Goal: Transaction & Acquisition: Purchase product/service

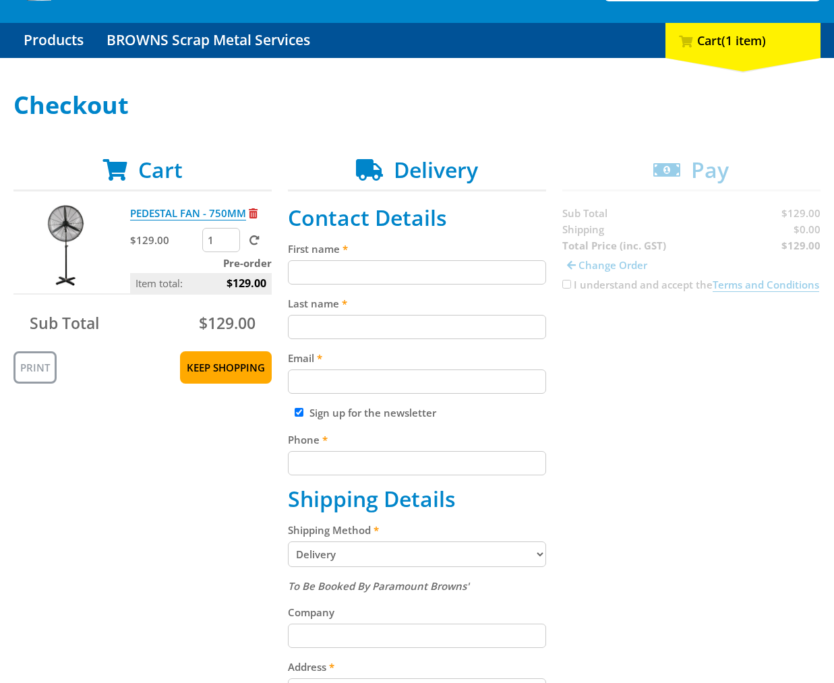
scroll to position [132, 0]
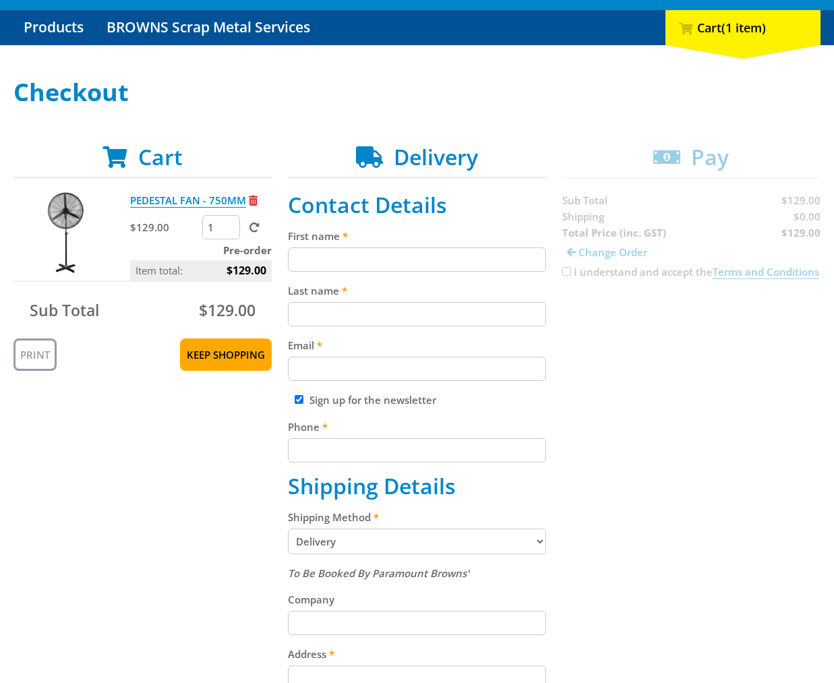
click at [366, 244] on label "First name" at bounding box center [417, 236] width 258 height 16
click at [366, 248] on input "First name" at bounding box center [417, 260] width 258 height 24
paste input "[PERSON_NAME]"
type input "[PERSON_NAME]"
click at [342, 316] on input "Last name" at bounding box center [417, 314] width 258 height 24
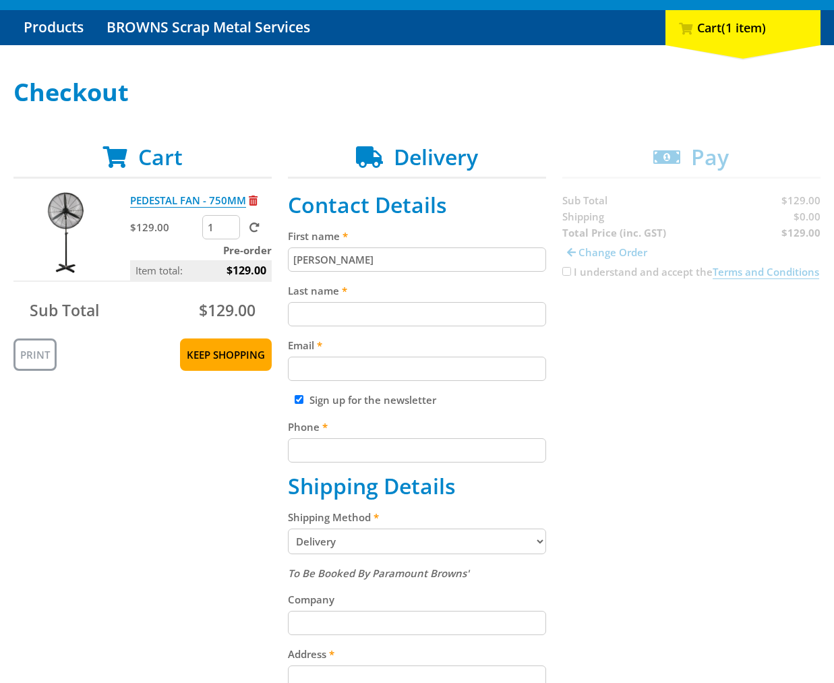
paste input "[PERSON_NAME]"
type input "[PERSON_NAME]"
click at [619, 418] on div "Cart PEDESTAL FAN - 750MM $129.00 1 Pre-order Item total: $129.00 Sub Total $12…" at bounding box center [416, 612] width 807 height 936
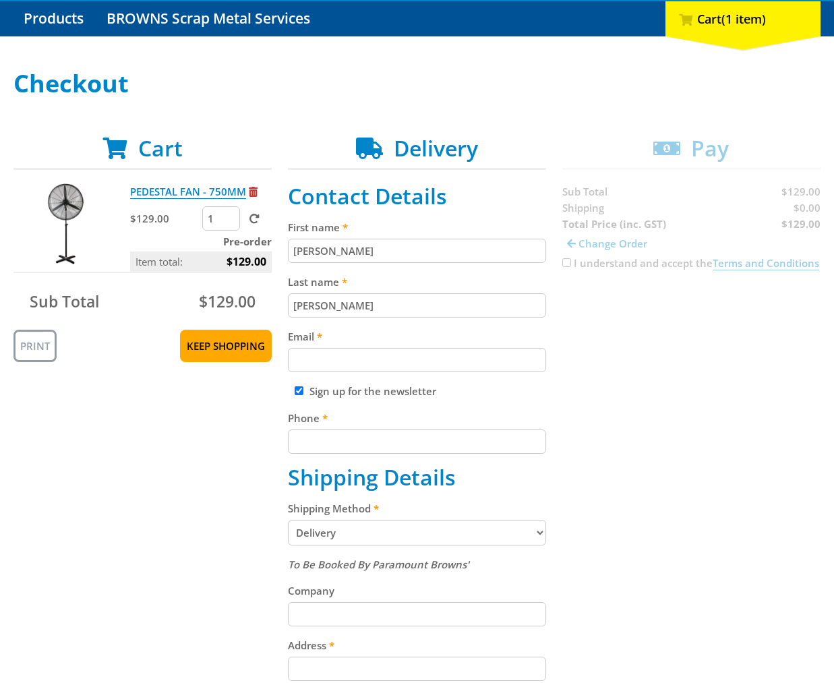
scroll to position [153, 0]
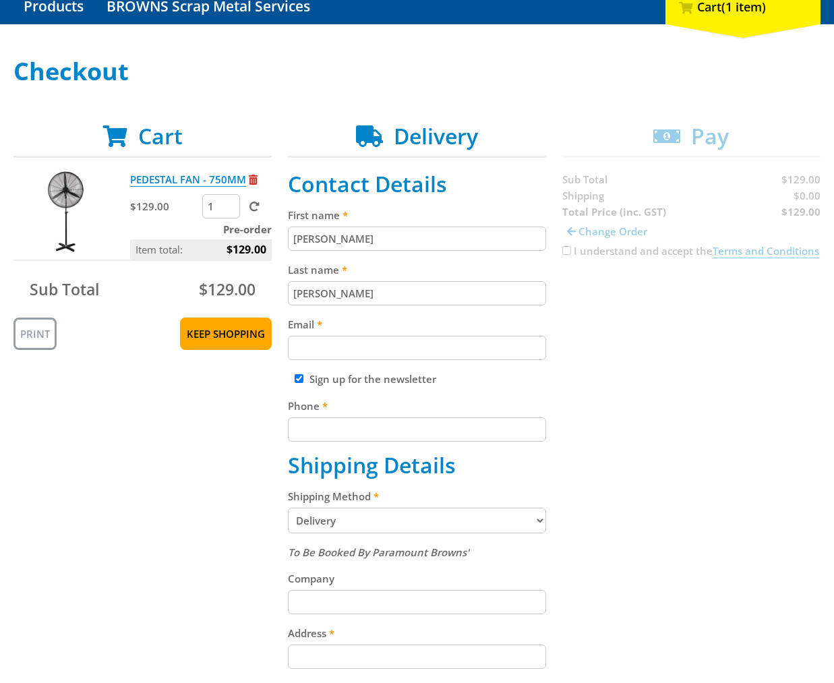
click at [306, 345] on input "Email" at bounding box center [417, 348] width 258 height 24
paste input "[EMAIL_ADDRESS][DOMAIN_NAME]"
type input "[EMAIL_ADDRESS][DOMAIN_NAME]"
click at [614, 339] on div "Cart PEDESTAL FAN - 750MM $129.00 1 Pre-order Item total: $129.00 Sub Total $12…" at bounding box center [416, 591] width 807 height 936
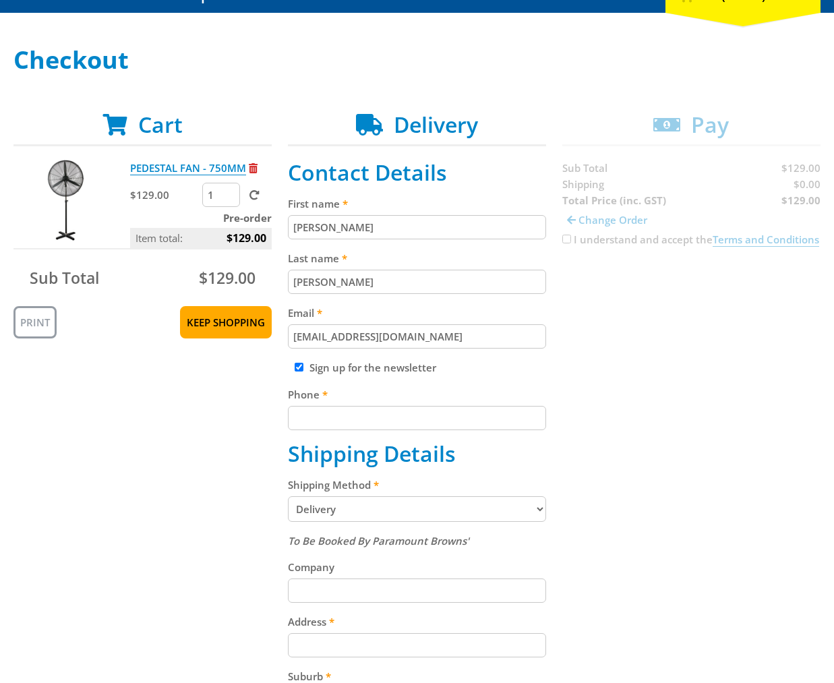
scroll to position [209, 0]
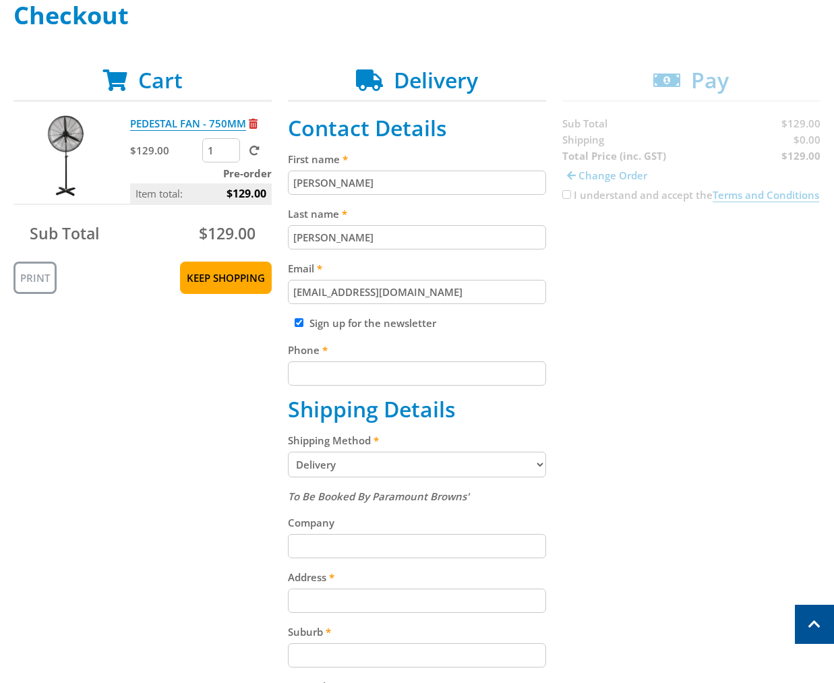
click at [412, 381] on input "Phone" at bounding box center [417, 374] width 258 height 24
paste input "[PHONE_NUMBER]"
type input "[PHONE_NUMBER]"
drag, startPoint x: 675, startPoint y: 395, endPoint x: 677, endPoint y: 403, distance: 7.5
click at [675, 396] on div "Cart PEDESTAL FAN - 750MM $129.00 1 Pre-order Item total: $129.00 Sub Total $12…" at bounding box center [416, 535] width 807 height 936
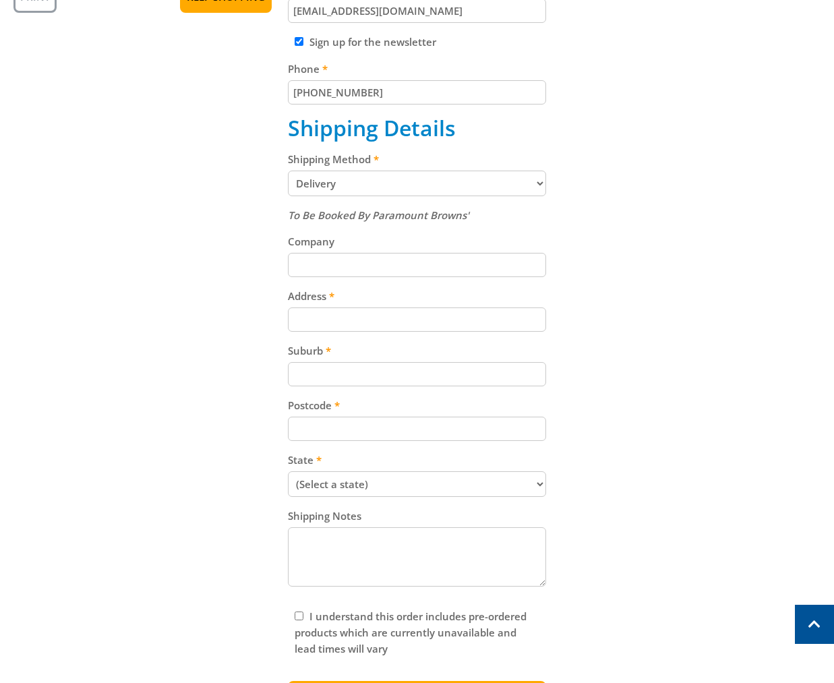
scroll to position [499, 0]
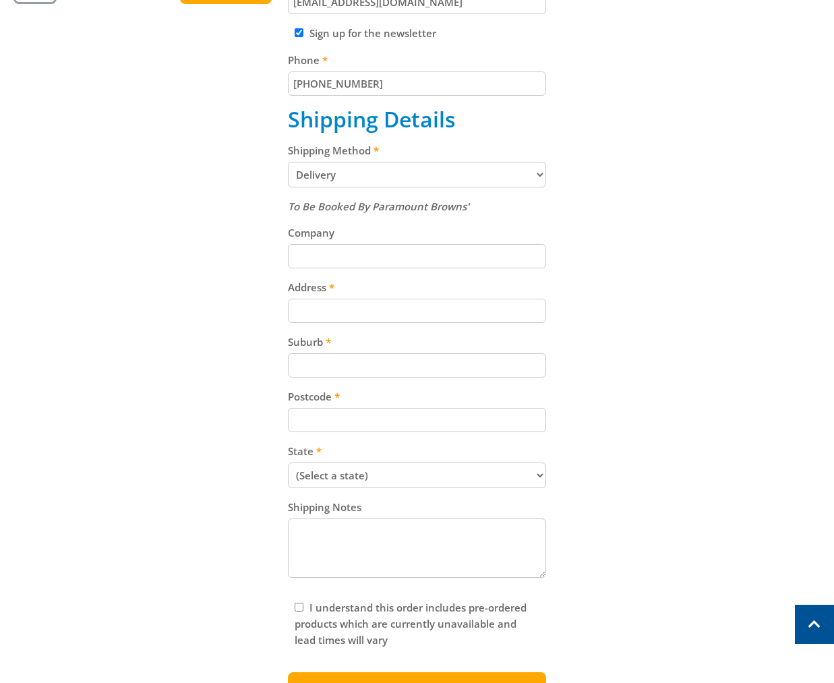
click at [365, 299] on input "Address" at bounding box center [417, 311] width 258 height 24
paste input "[STREET_ADDRESS]"
type input "[STREET_ADDRESS]"
click at [641, 315] on div "Cart PEDESTAL FAN - 750MM $129.00 1 Pre-order Item total: $129.00 Sub Total $12…" at bounding box center [416, 245] width 807 height 936
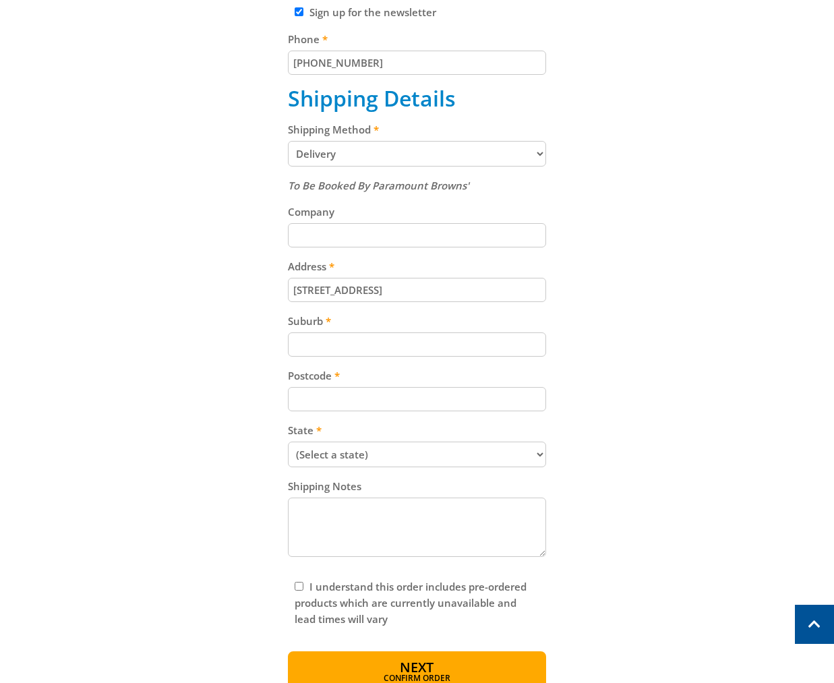
scroll to position [521, 0]
click at [364, 331] on input "Suburb" at bounding box center [417, 343] width 258 height 24
paste input "5094"
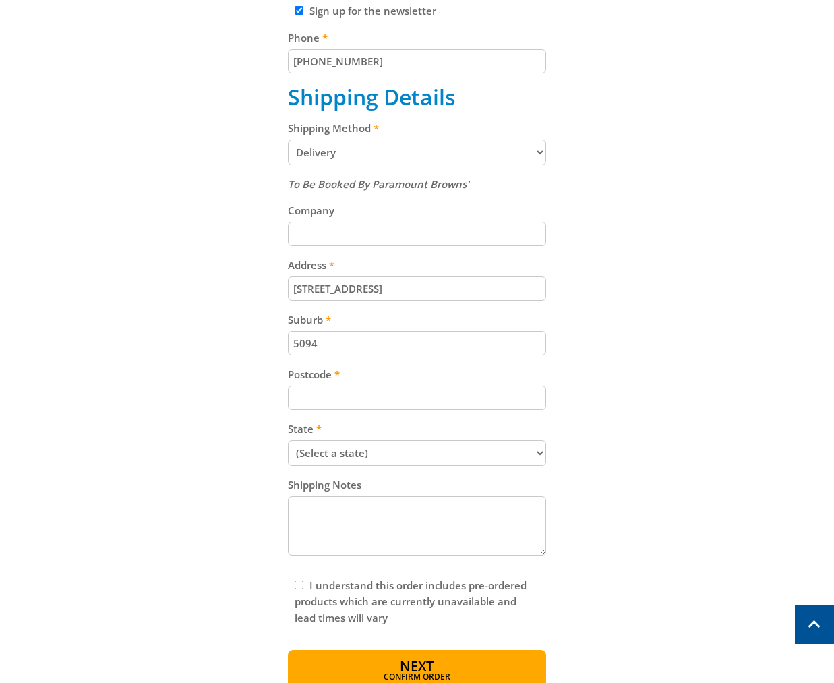
type input "5094"
click at [104, 380] on div "Cart PEDESTAL FAN - 750MM $129.00 1 Pre-order Item total: $129.00 Sub Total $12…" at bounding box center [416, 223] width 807 height 936
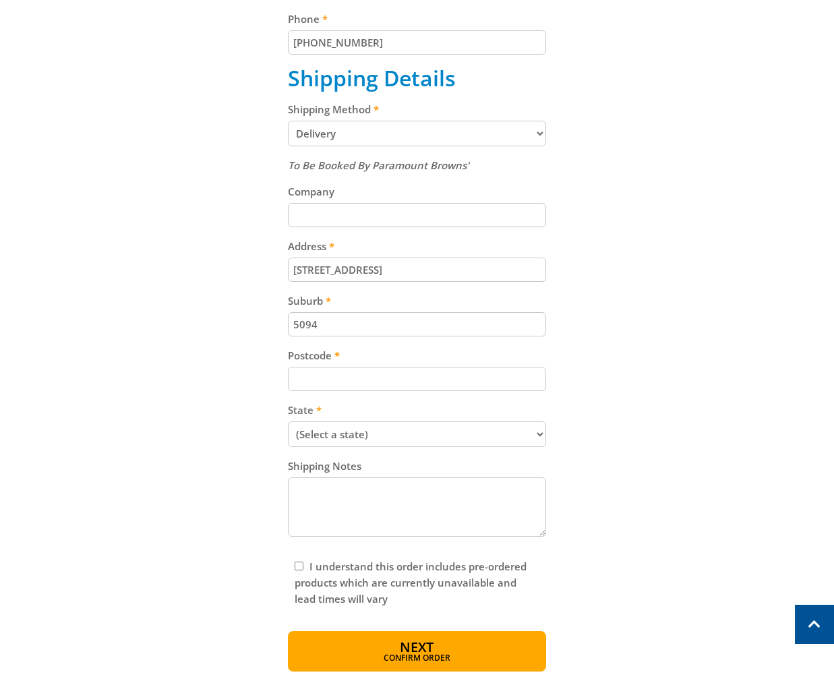
scroll to position [619, 0]
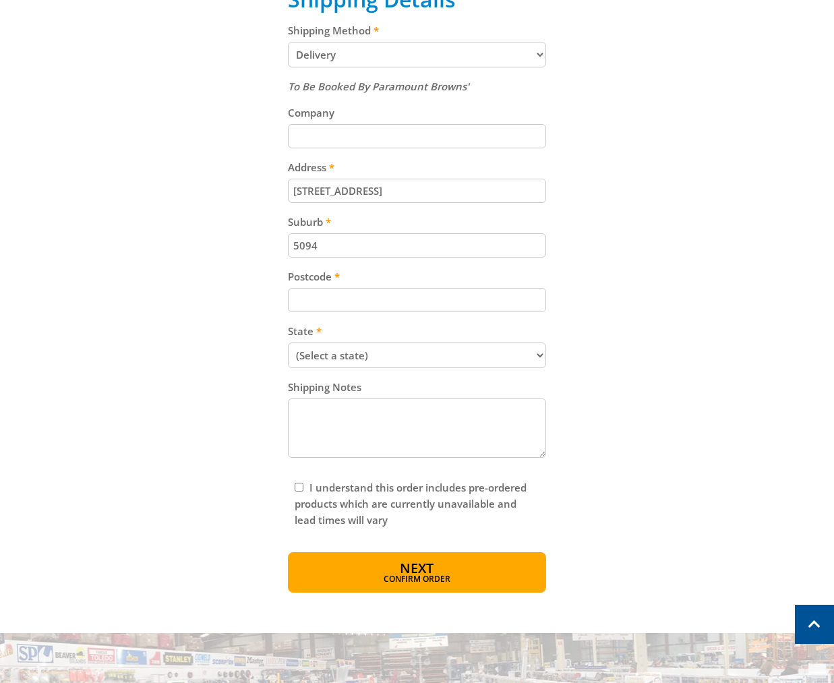
click at [374, 310] on input "Postcode" at bounding box center [417, 300] width 258 height 24
paste input "5094"
type input "5094"
click at [651, 306] on div "Cart PEDESTAL FAN - 750MM $129.00 1 Pre-order Item total: $129.00 Sub Total $12…" at bounding box center [416, 125] width 807 height 936
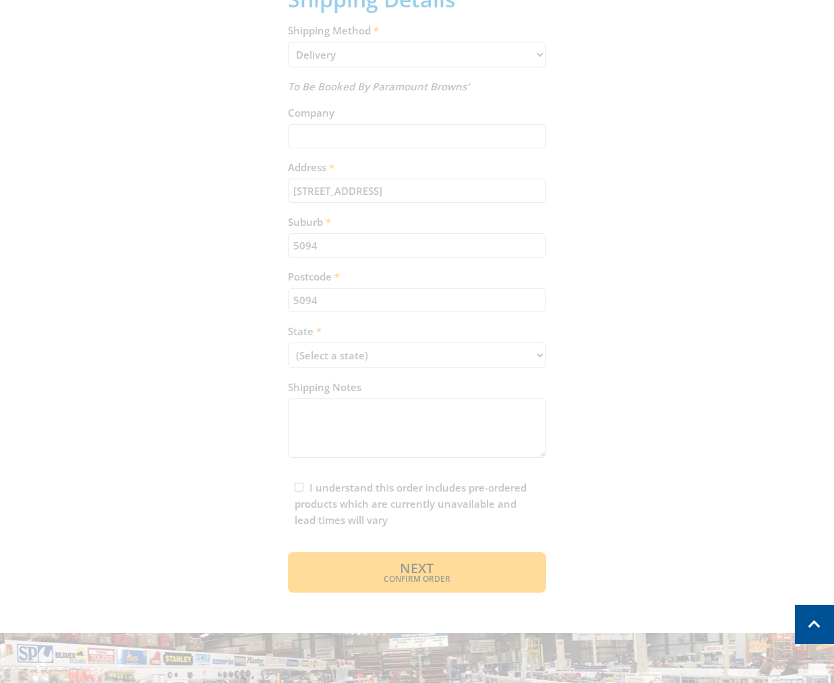
click at [472, 346] on div "Cart PEDESTAL FAN - 750MM $129.00 1 Pre-order Item total: $129.00 Sub Total $12…" at bounding box center [416, 125] width 807 height 936
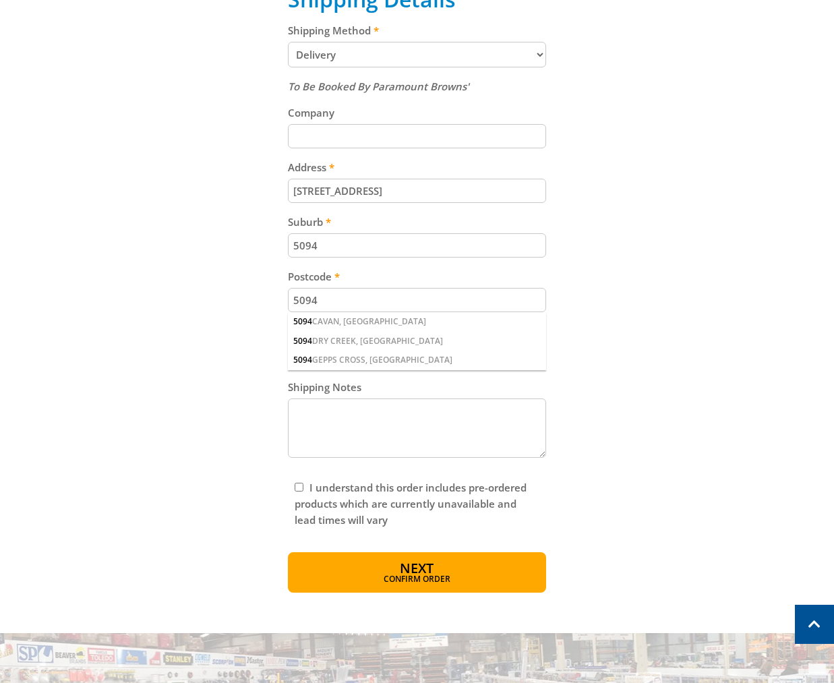
click at [695, 313] on div "Cart PEDESTAL FAN - 750MM $129.00 1 Pre-order Item total: $129.00 Sub Total $12…" at bounding box center [416, 125] width 807 height 936
click at [676, 339] on div "Cart PEDESTAL FAN - 750MM $129.00 1 Pre-order Item total: $129.00 Sub Total $12…" at bounding box center [416, 125] width 807 height 936
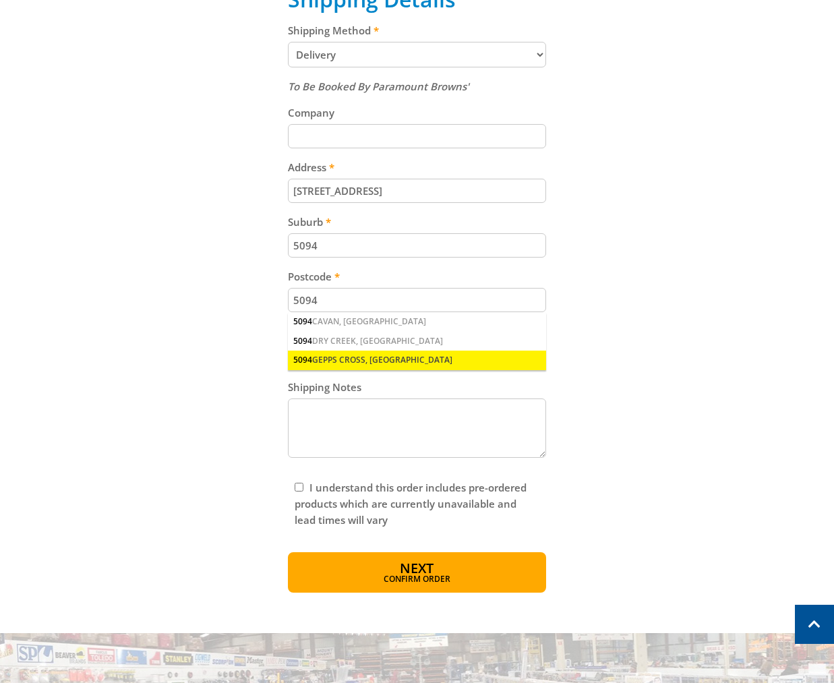
click at [359, 355] on div "5094 GEPPS CROSS, [GEOGRAPHIC_DATA]" at bounding box center [417, 360] width 258 height 19
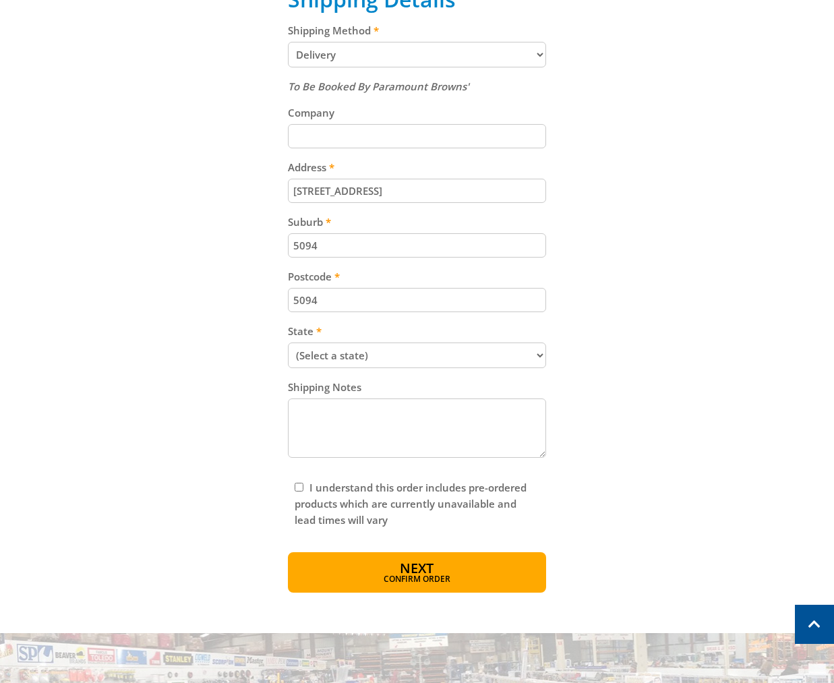
click at [403, 358] on select "(Select a state) [GEOGRAPHIC_DATA] [GEOGRAPHIC_DATA] [GEOGRAPHIC_DATA] [GEOGRAP…" at bounding box center [417, 356] width 258 height 26
select select "SA"
click at [288, 343] on select "(Select a state) [GEOGRAPHIC_DATA] [GEOGRAPHIC_DATA] [GEOGRAPHIC_DATA] [GEOGRAP…" at bounding box center [417, 356] width 258 height 26
drag, startPoint x: 618, startPoint y: 400, endPoint x: 621, endPoint y: 407, distance: 7.3
click at [619, 400] on div "Cart PEDESTAL FAN - 750MM $129.00 1 Pre-order Item total: $129.00 Sub Total $12…" at bounding box center [416, 125] width 807 height 936
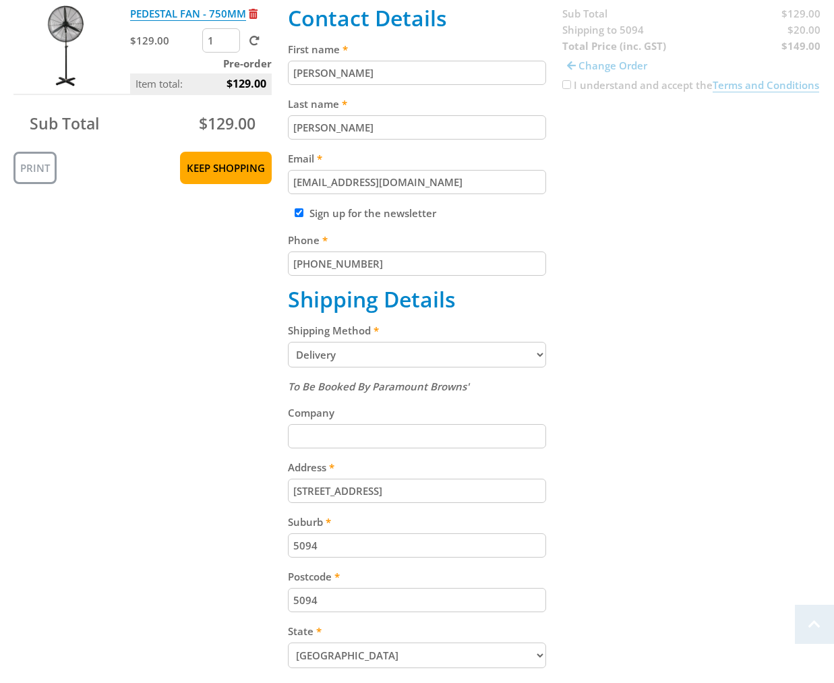
scroll to position [590, 0]
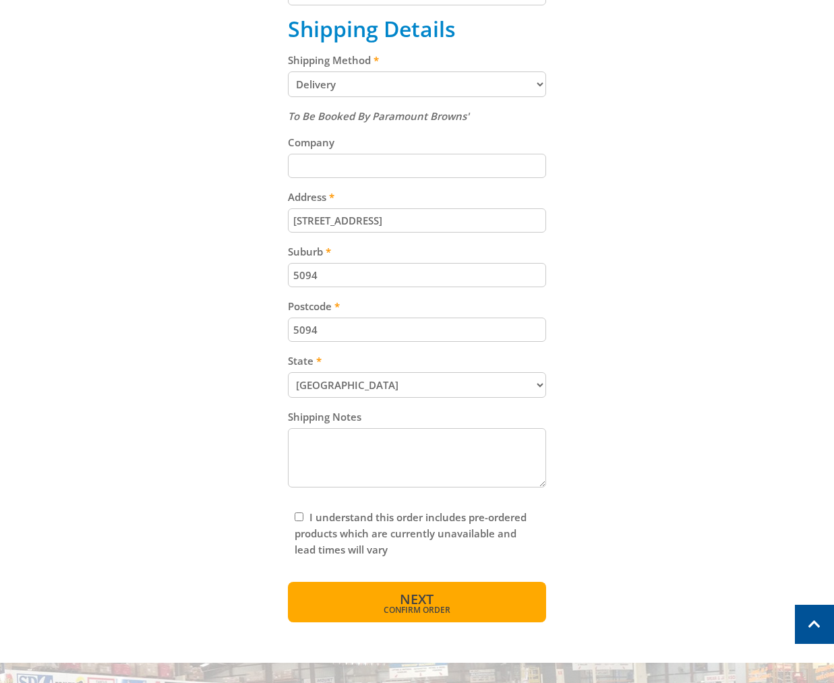
click at [373, 602] on button "Next Confirm order" at bounding box center [417, 602] width 258 height 40
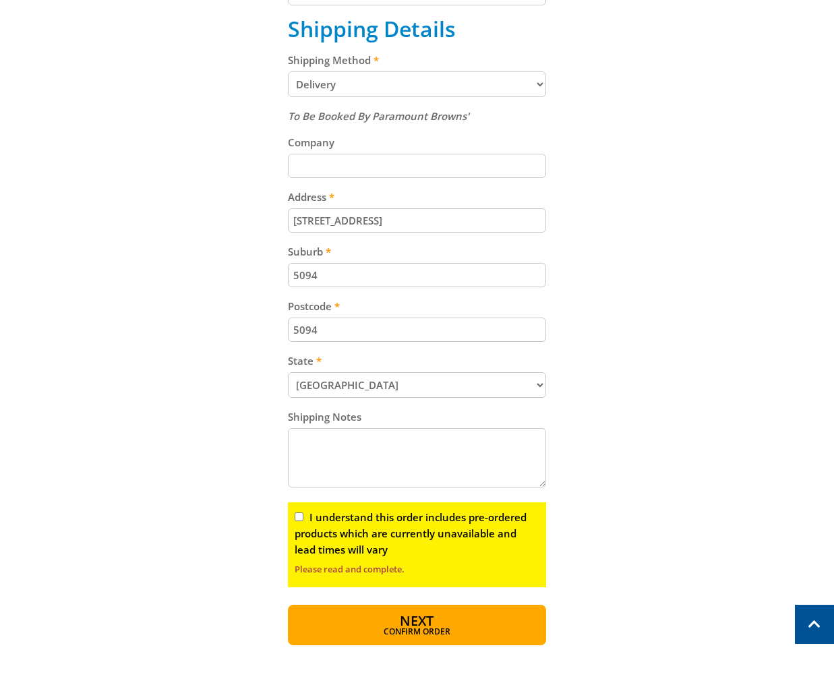
click at [296, 516] on input "I understand this order includes pre-ordered products which are currently unava…" at bounding box center [299, 517] width 9 height 9
checkbox input "true"
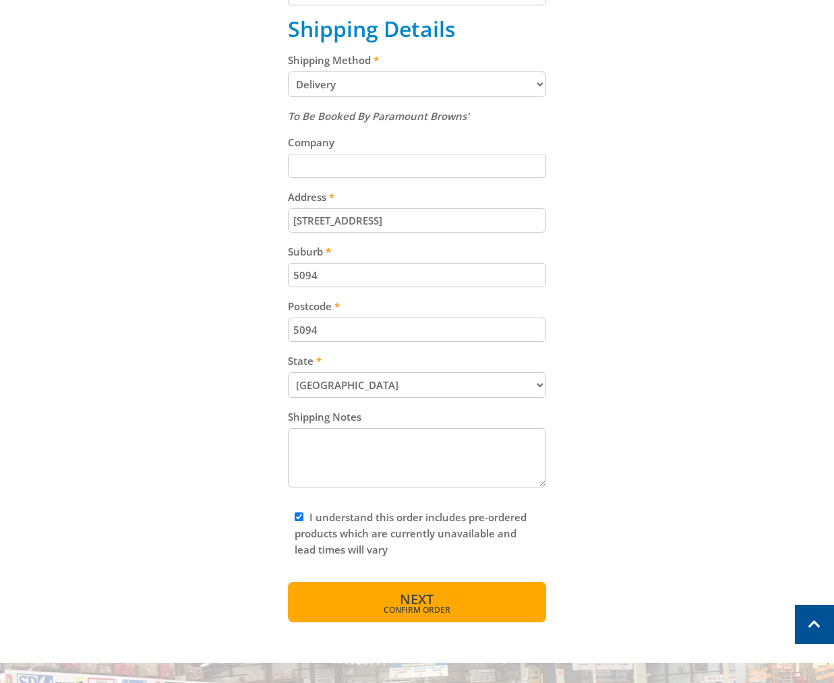
click at [378, 590] on button "Next Confirm order" at bounding box center [417, 602] width 258 height 40
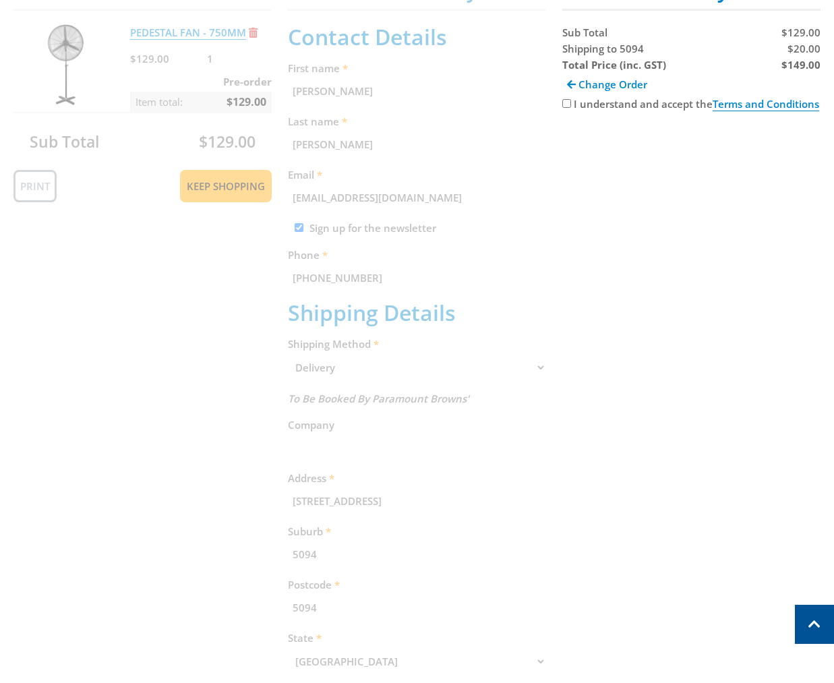
scroll to position [277, 0]
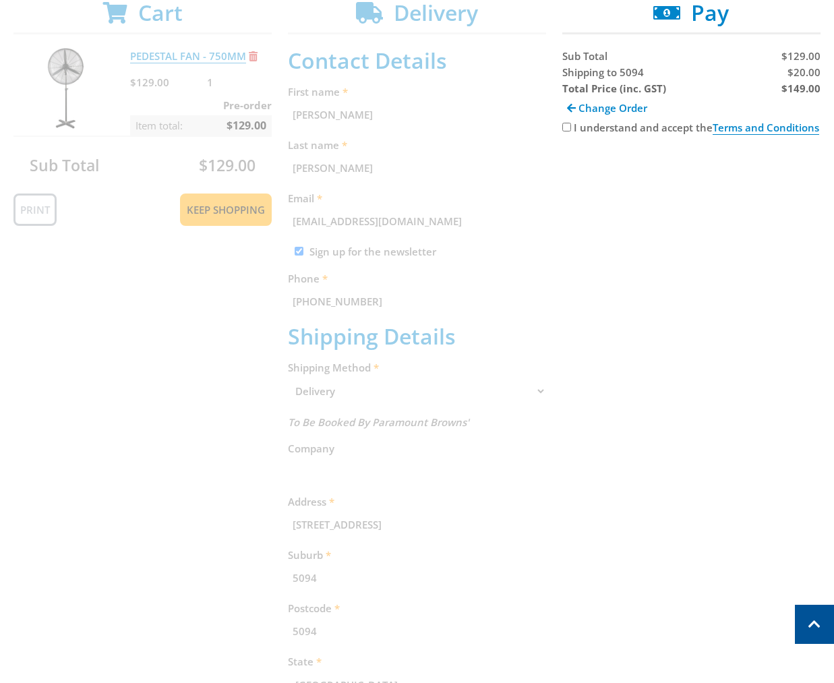
click at [571, 130] on div "I understand and accept the Terms and Conditions" at bounding box center [692, 127] width 258 height 16
click at [570, 130] on input "I understand and accept the Terms and Conditions" at bounding box center [567, 127] width 9 height 9
checkbox input "true"
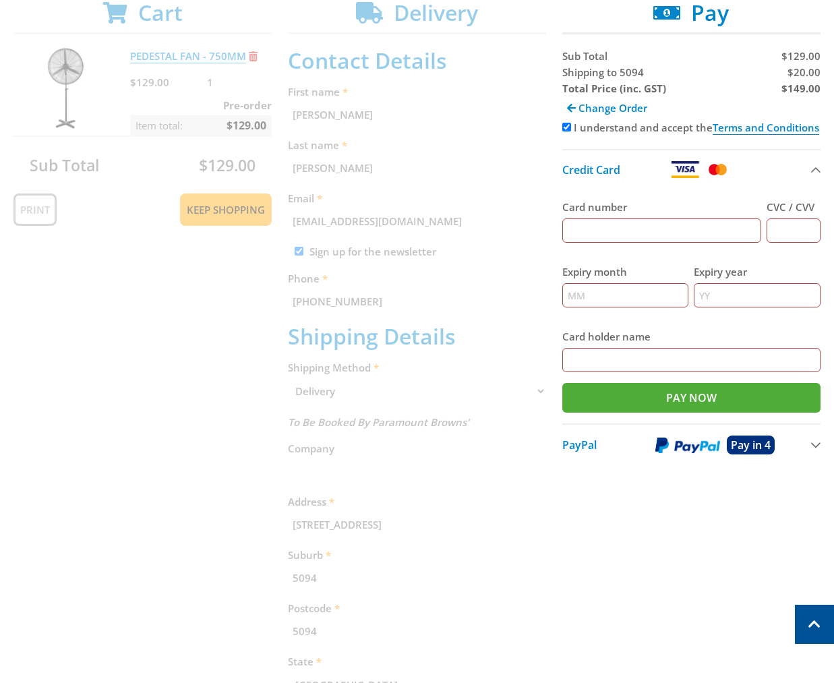
click at [807, 95] on strong "$149.00" at bounding box center [801, 88] width 39 height 13
copy strong "149.00"
click at [795, 73] on span "$20.00" at bounding box center [804, 71] width 33 height 13
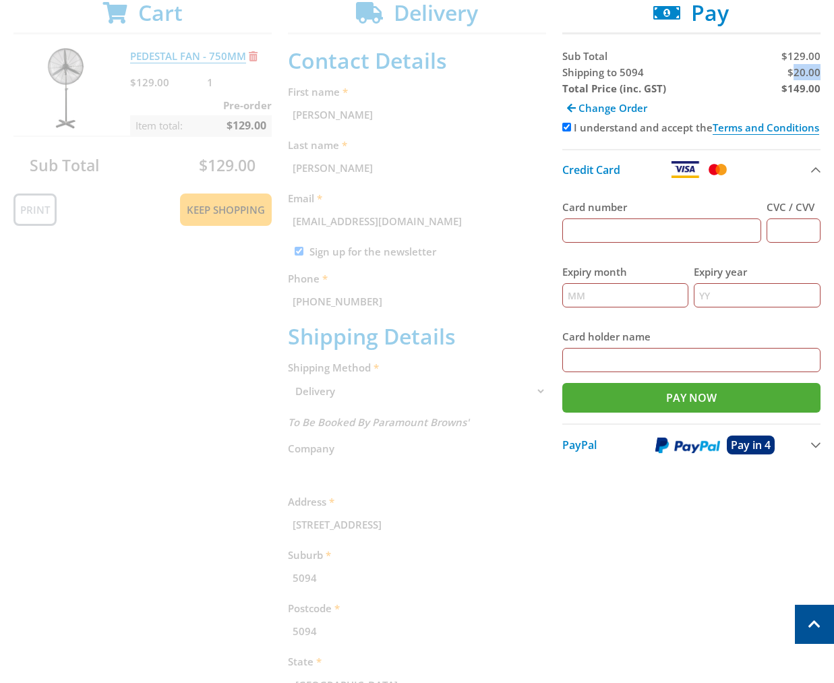
copy span "20.00"
